Goal: Transaction & Acquisition: Book appointment/travel/reservation

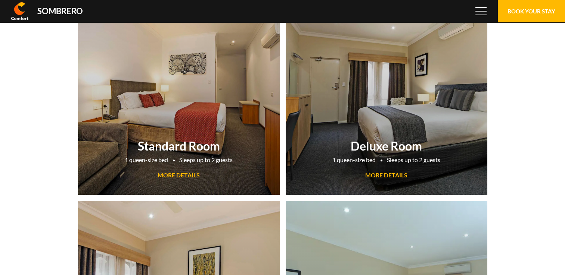
click at [238, 97] on link "Standard Room 1 queen-size bed Sleeps up to 2 guests MORE DETAILS" at bounding box center [179, 90] width 202 height 209
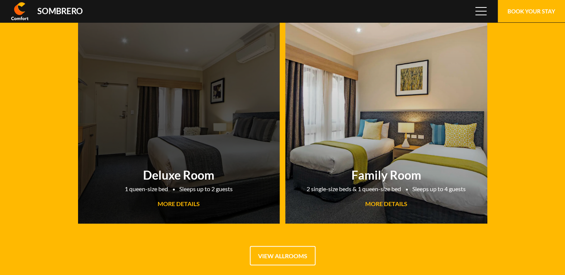
click at [176, 204] on span "MORE DETAILS" at bounding box center [178, 203] width 42 height 7
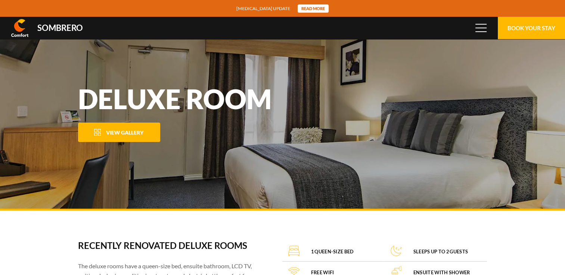
click at [126, 130] on span "View Gallery" at bounding box center [124, 132] width 37 height 6
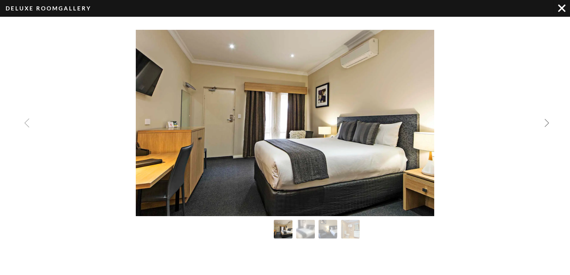
click at [546, 121] on img "Next slide" at bounding box center [547, 123] width 9 height 9
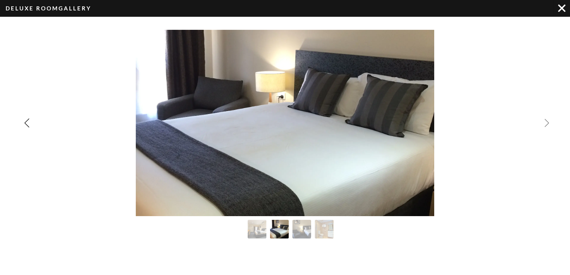
click at [546, 121] on img "Next slide" at bounding box center [547, 123] width 9 height 9
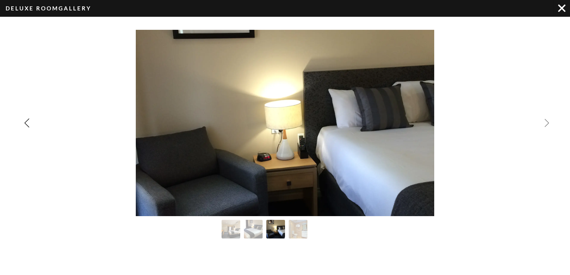
click at [546, 120] on img "Next slide" at bounding box center [547, 123] width 9 height 9
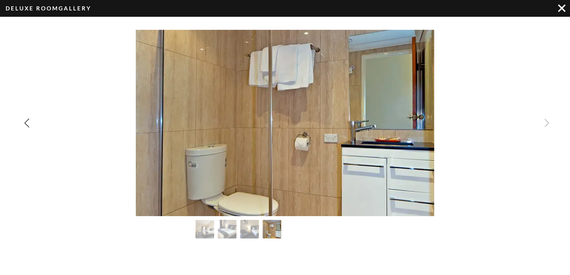
click at [546, 121] on div "Image Gallery" at bounding box center [285, 123] width 570 height 187
click at [547, 124] on div "Image Gallery" at bounding box center [285, 123] width 570 height 187
click at [253, 228] on img "Image Gallery" at bounding box center [250, 229] width 21 height 21
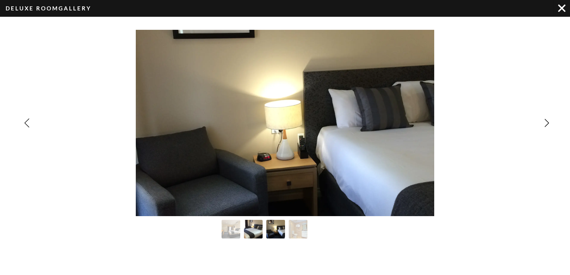
click at [245, 231] on img "Image Gallery" at bounding box center [253, 229] width 21 height 21
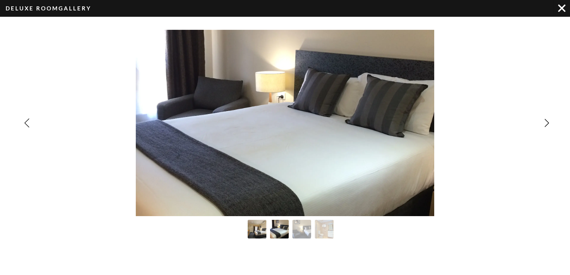
click at [255, 232] on img "Image Gallery" at bounding box center [257, 229] width 21 height 21
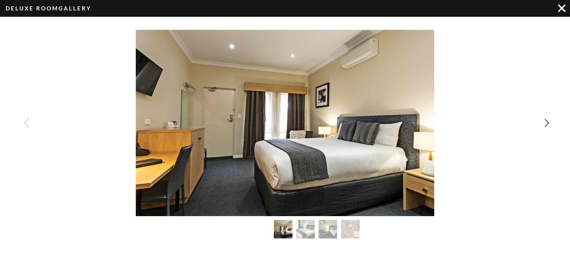
click at [560, 6] on img "Image Gallery" at bounding box center [561, 7] width 7 height 7
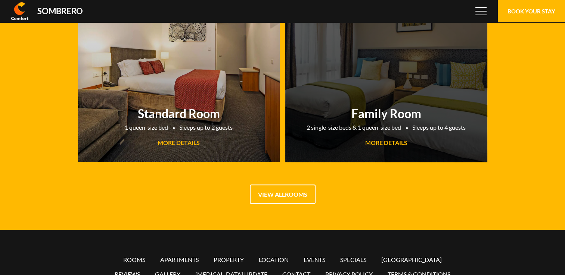
click at [391, 140] on span "MORE DETAILS" at bounding box center [386, 142] width 42 height 7
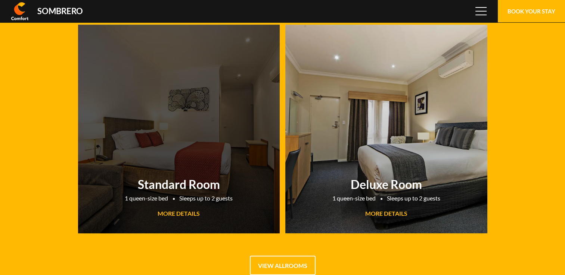
click at [175, 213] on span "MORE DETAILS" at bounding box center [178, 213] width 42 height 7
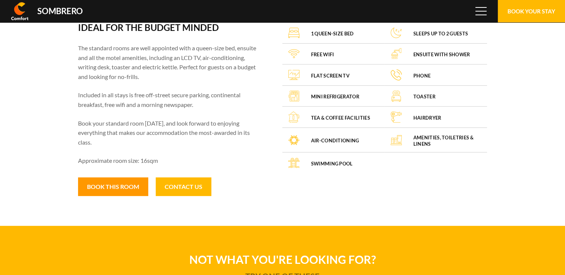
click at [108, 190] on button "Book this room" at bounding box center [113, 187] width 70 height 19
